Goal: Transaction & Acquisition: Purchase product/service

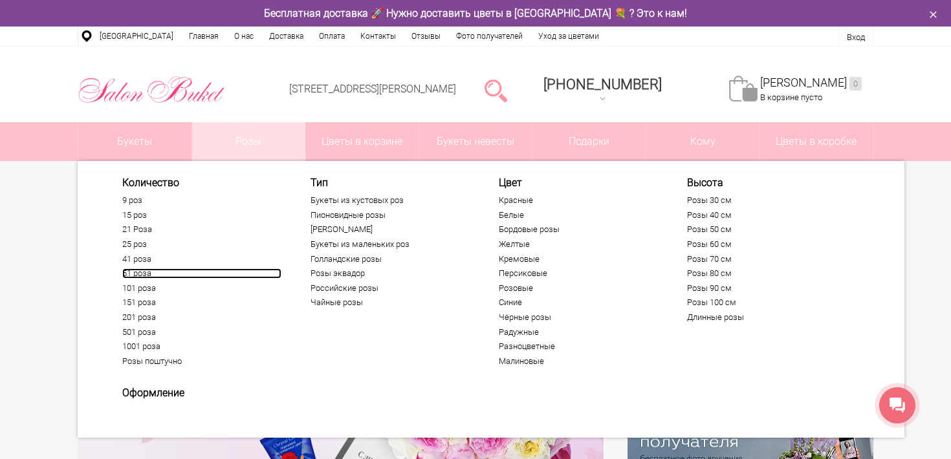
click at [143, 276] on link "51 роза" at bounding box center [201, 273] width 159 height 10
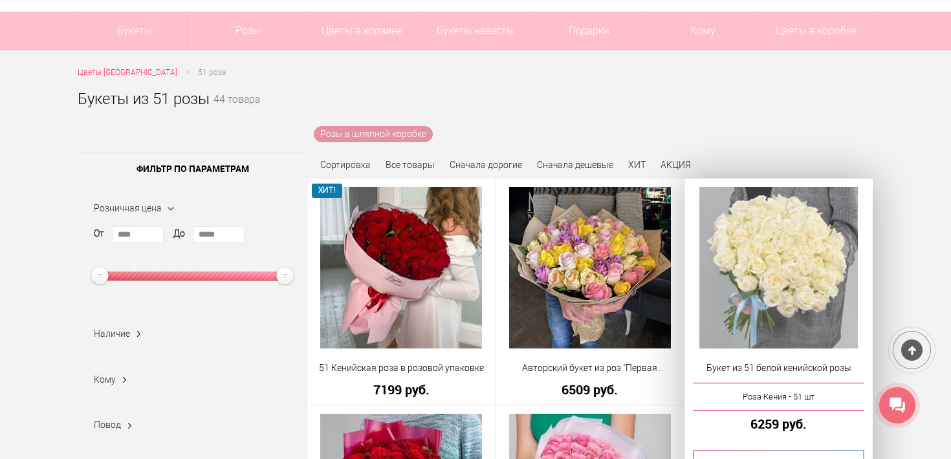
scroll to position [120, 0]
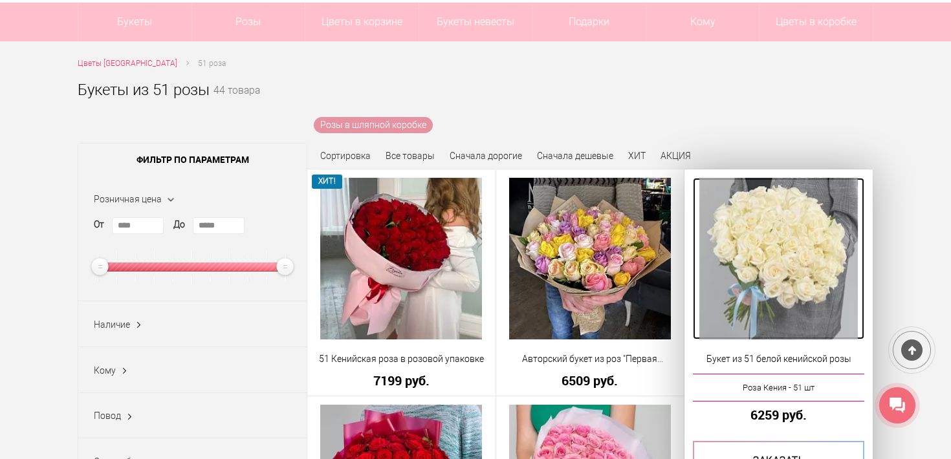
click at [750, 256] on img at bounding box center [778, 259] width 159 height 162
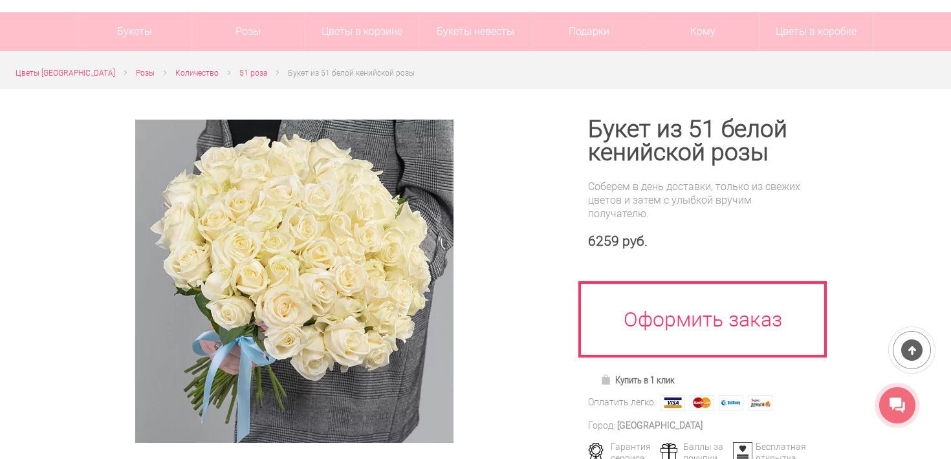
scroll to position [103, 0]
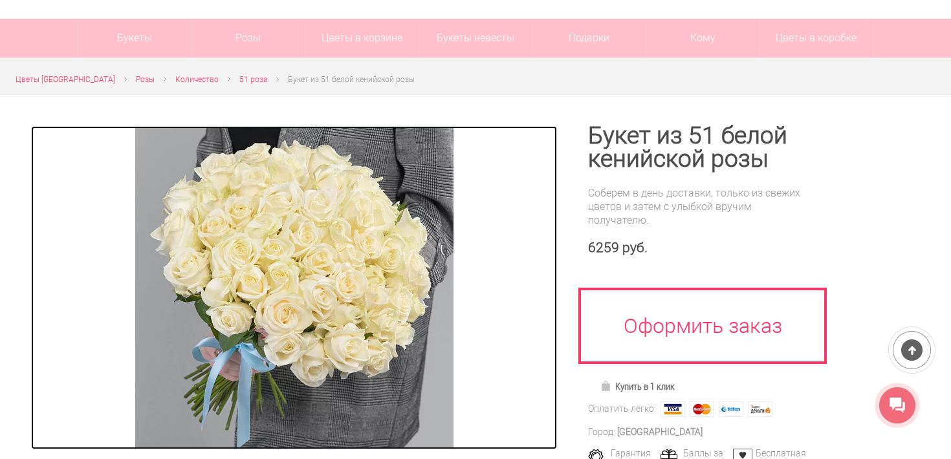
click at [517, 385] on link at bounding box center [294, 287] width 526 height 323
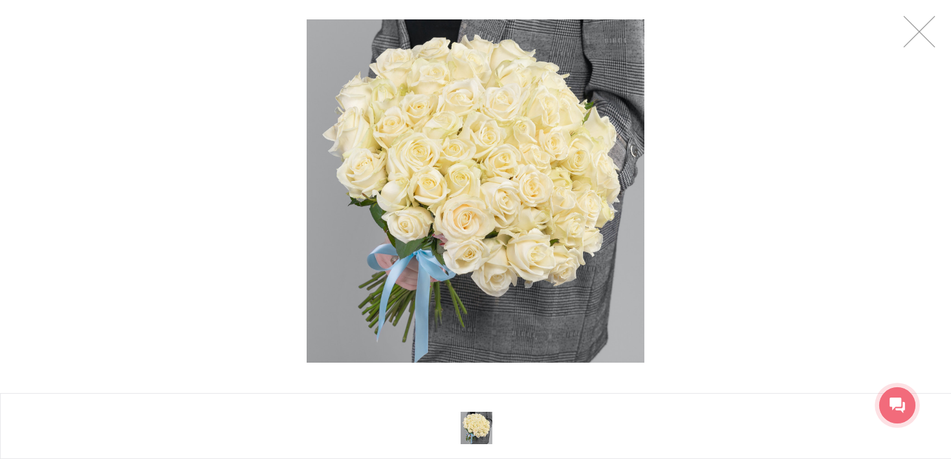
scroll to position [113, 0]
click at [915, 27] on link at bounding box center [919, 32] width 32 height 32
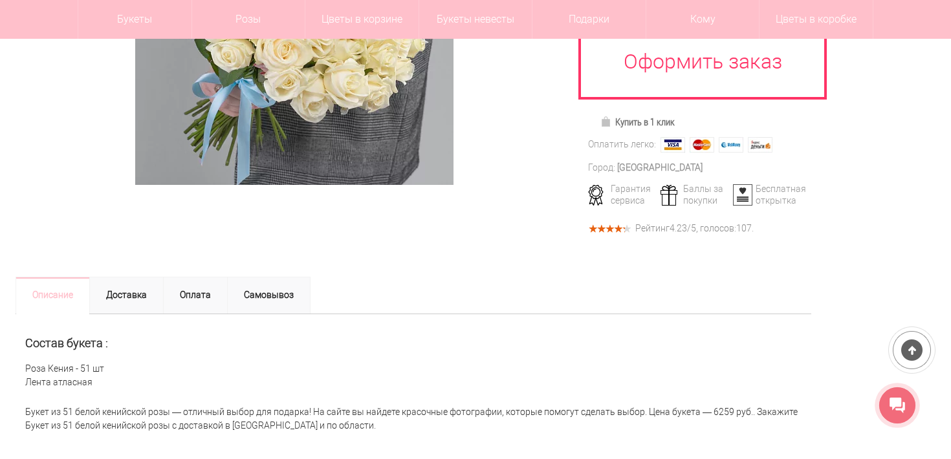
scroll to position [334, 0]
